Goal: Use online tool/utility: Utilize a website feature to perform a specific function

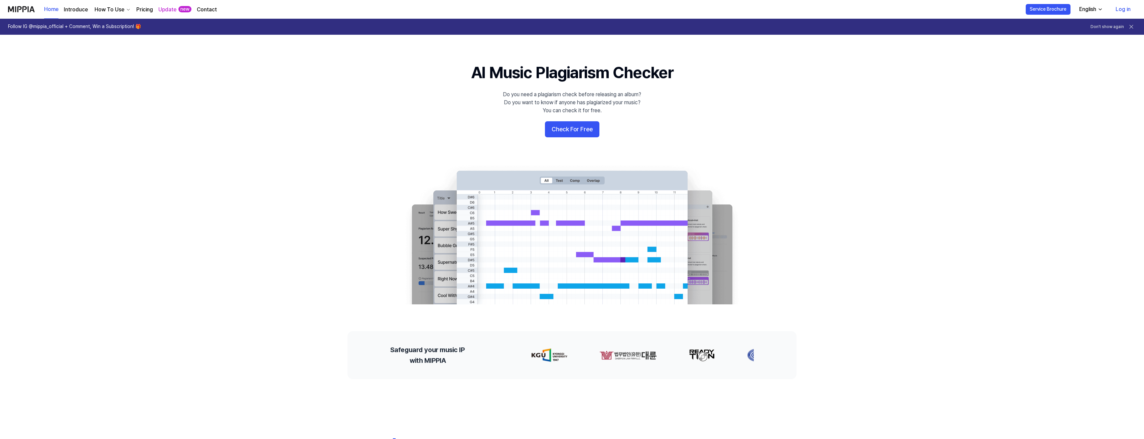
click at [566, 130] on button "Check For Free" at bounding box center [572, 129] width 54 height 16
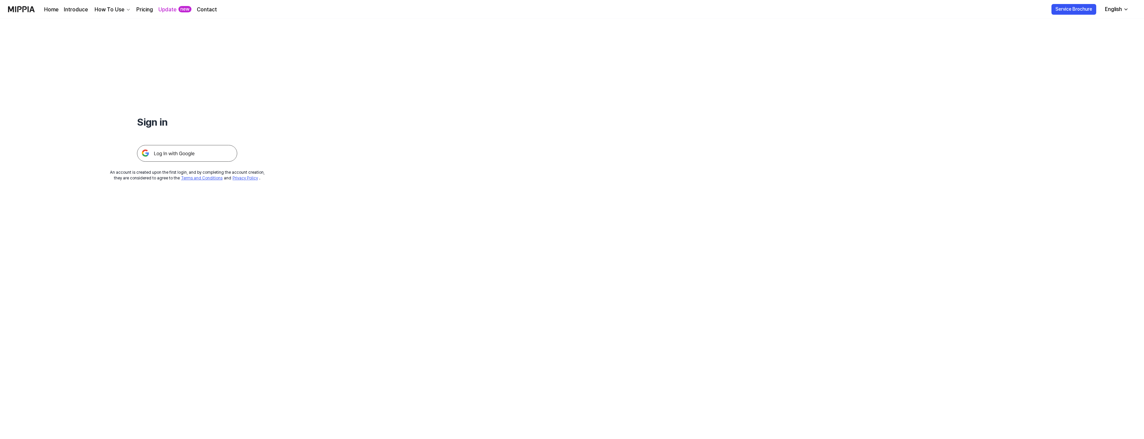
click at [196, 156] on img at bounding box center [187, 153] width 100 height 17
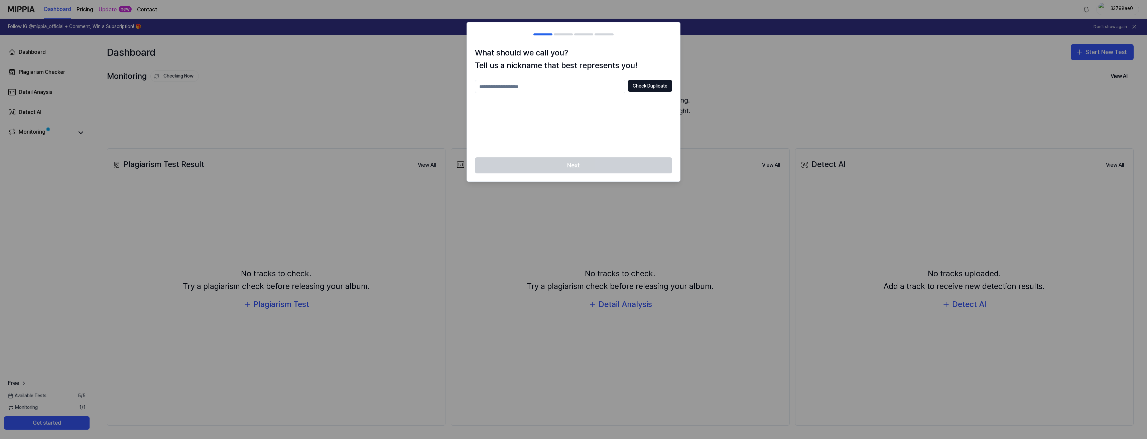
drag, startPoint x: 573, startPoint y: 85, endPoint x: 587, endPoint y: 86, distance: 14.1
click at [573, 85] on input "text" at bounding box center [550, 86] width 150 height 13
click at [650, 85] on button "Check Duplicate" at bounding box center [650, 86] width 44 height 12
click at [544, 87] on input "text" at bounding box center [550, 86] width 150 height 13
click at [520, 85] on input "text" at bounding box center [550, 86] width 150 height 13
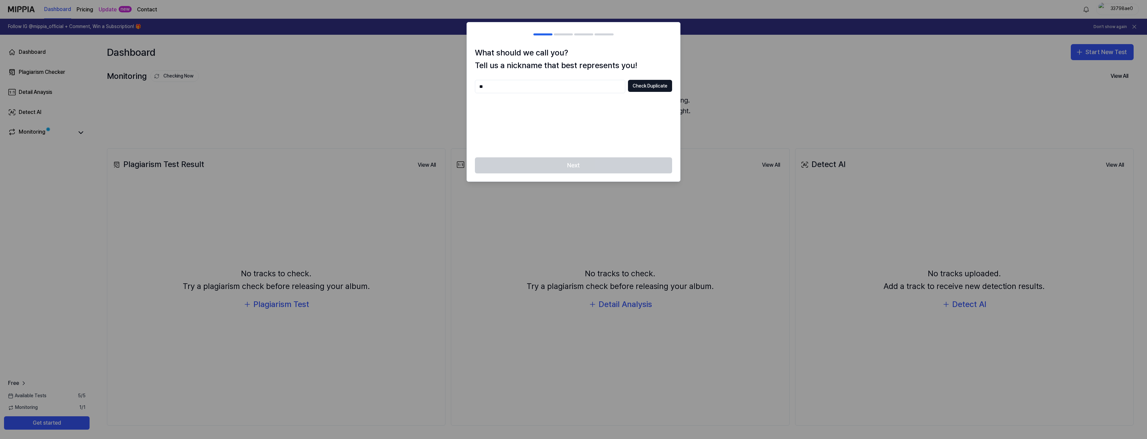
type input "*"
type input "**********"
click at [654, 84] on button "Check Duplicate" at bounding box center [650, 86] width 44 height 12
click at [590, 164] on button "Next" at bounding box center [573, 165] width 197 height 16
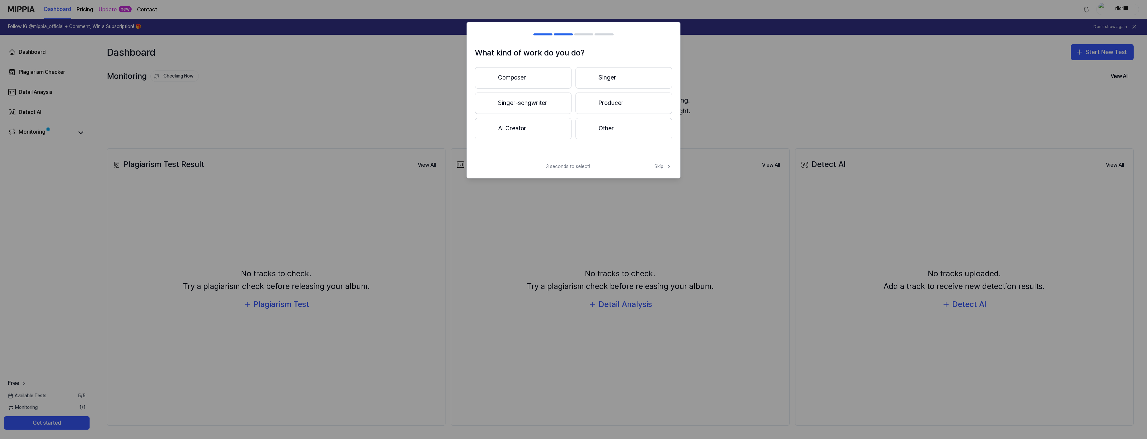
click at [568, 167] on span "3 seconds to select!" at bounding box center [568, 166] width 44 height 7
click at [538, 82] on button "Composer" at bounding box center [523, 77] width 97 height 21
click at [552, 102] on button "Less than 3 years" at bounding box center [523, 104] width 97 height 22
click at [547, 124] on button "Other" at bounding box center [523, 131] width 96 height 21
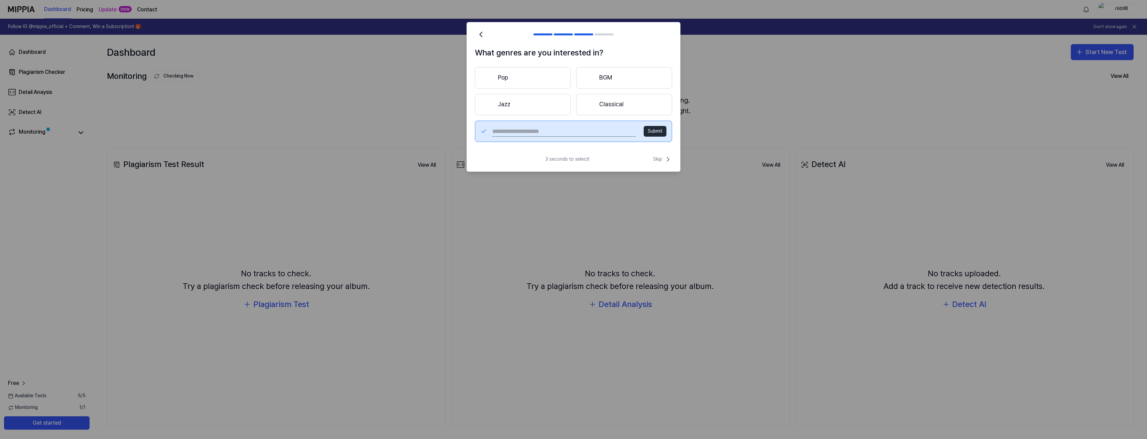
click at [605, 101] on button "Classical" at bounding box center [624, 104] width 96 height 21
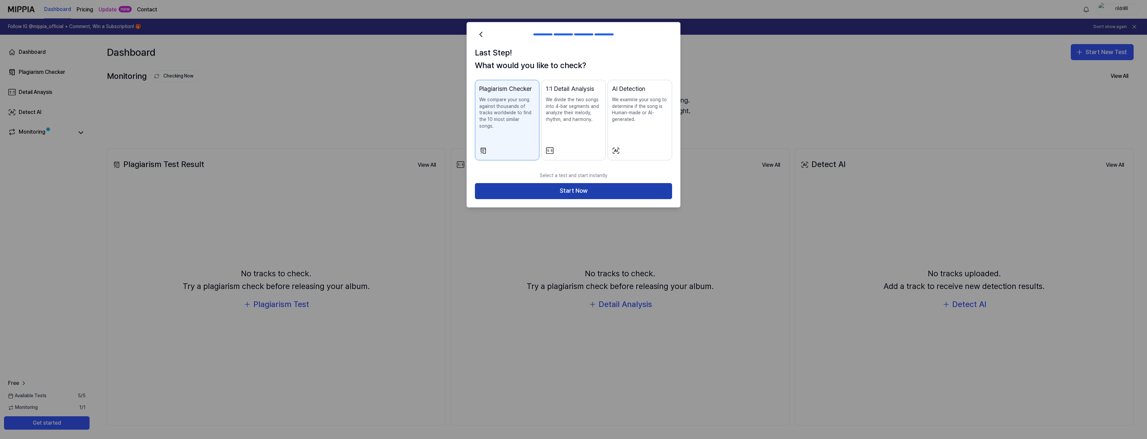
click at [604, 186] on button "Start Now" at bounding box center [573, 191] width 197 height 16
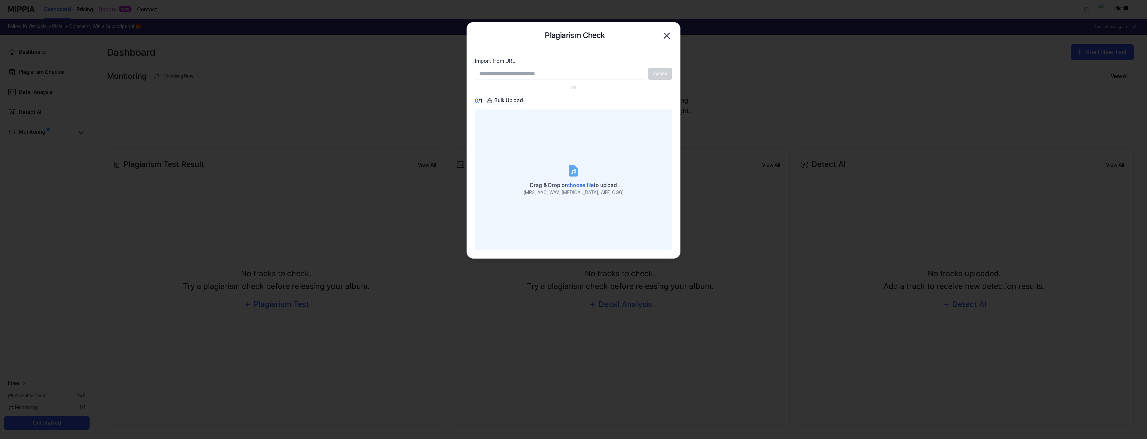
click at [582, 167] on label "Drag & Drop or choose file to upload (MP3, AAC, WAV, FLAC, AIFF, OGG)" at bounding box center [573, 180] width 197 height 140
click at [0, 0] on input "Drag & Drop or choose file to upload (MP3, AAC, WAV, FLAC, AIFF, OGG)" at bounding box center [0, 0] width 0 height 0
